Goal: Task Accomplishment & Management: Manage account settings

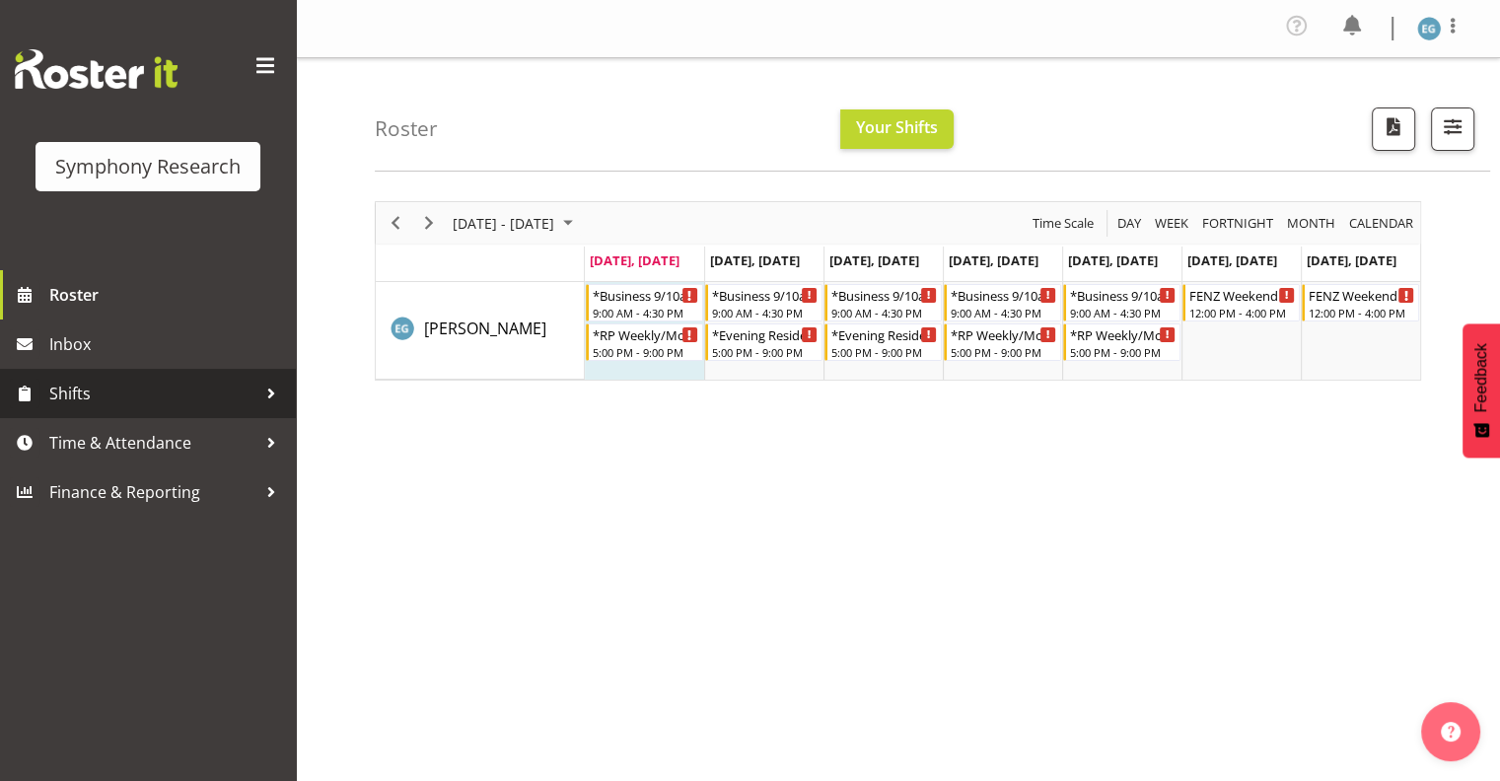
click at [75, 391] on span "Shifts" at bounding box center [152, 394] width 207 height 30
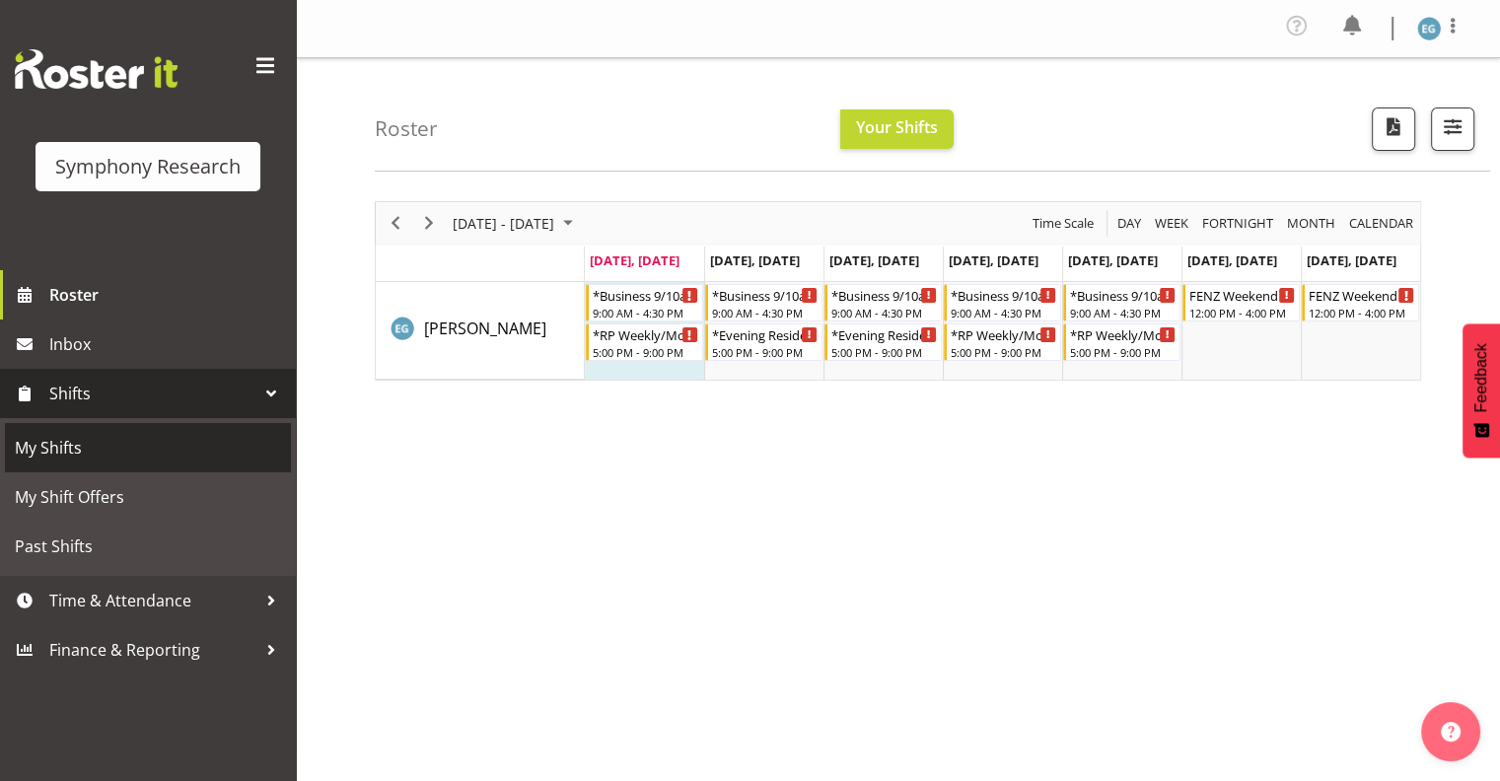
click at [61, 447] on span "My Shifts" at bounding box center [148, 448] width 266 height 30
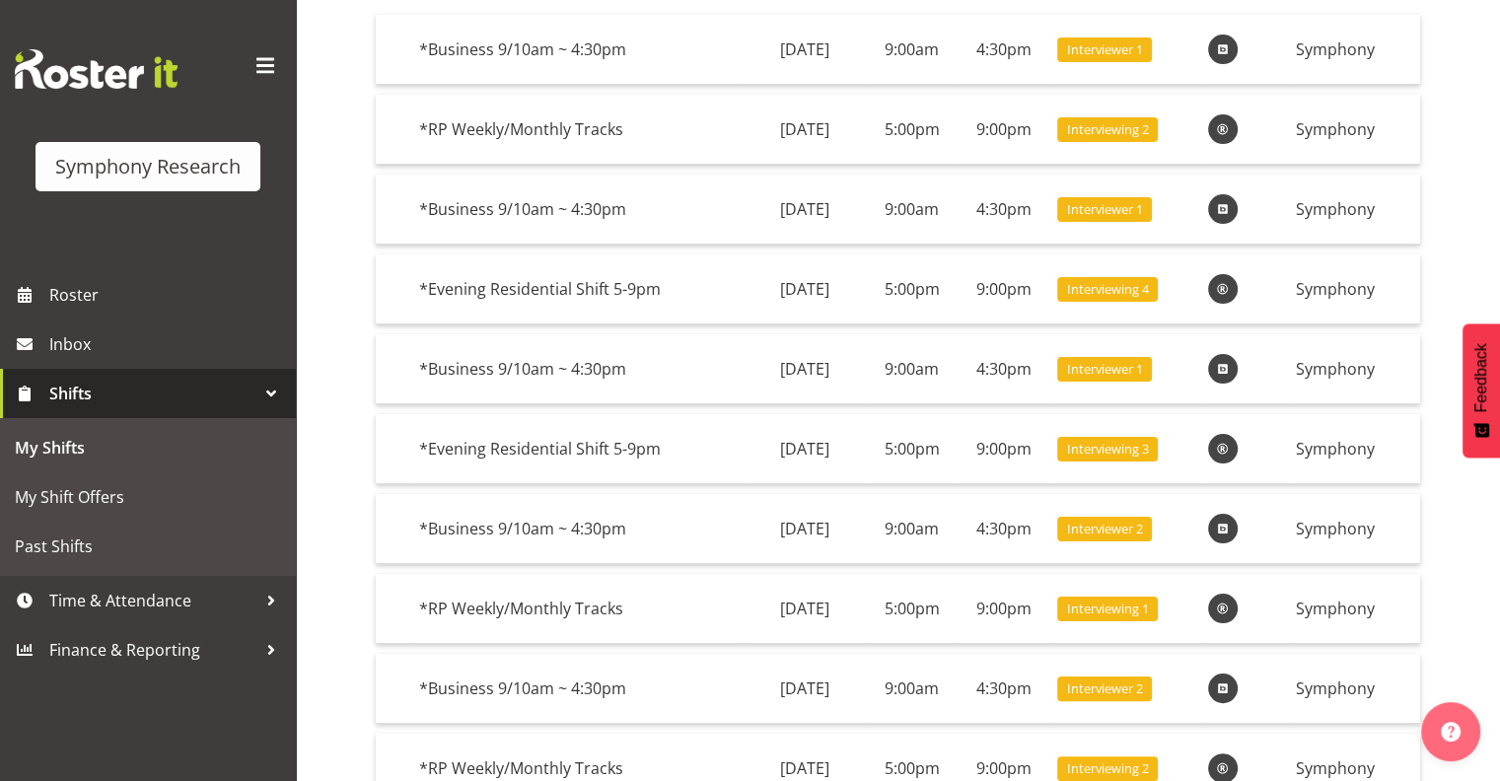
scroll to position [248, 0]
